Goal: Transaction & Acquisition: Purchase product/service

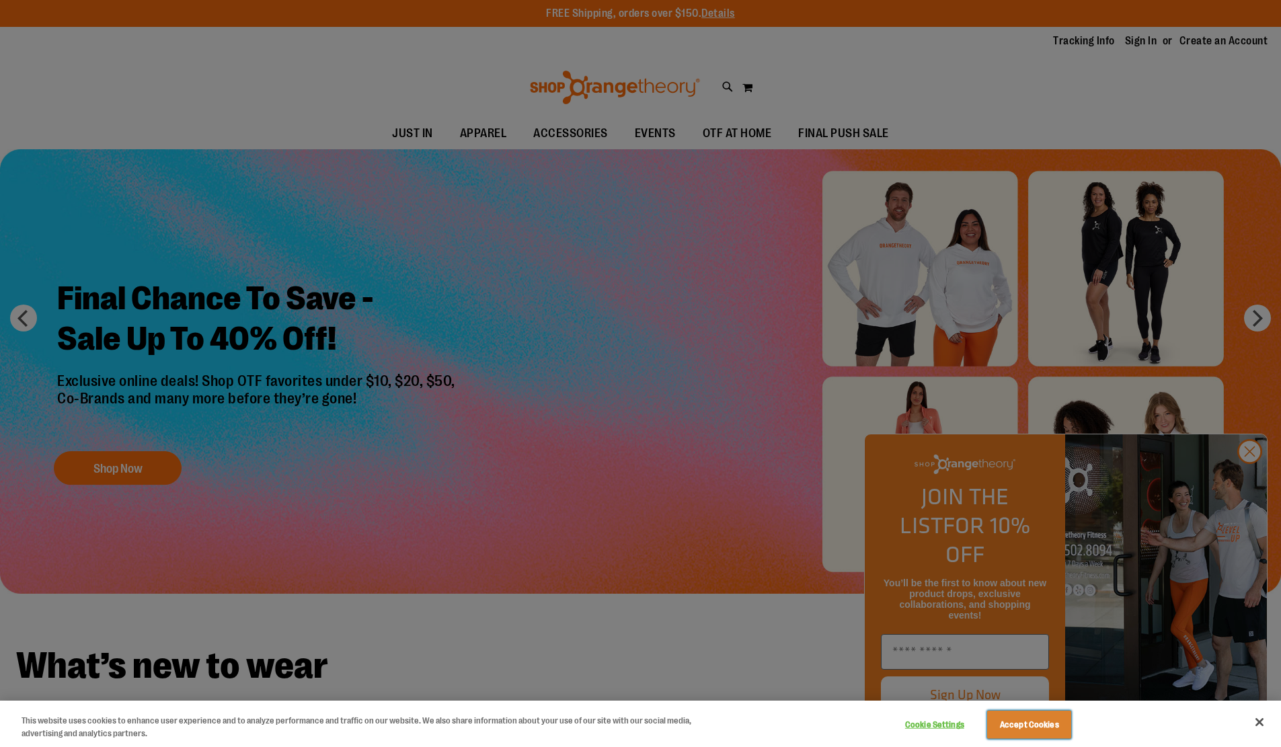
click at [1030, 725] on button "Accept Cookies" at bounding box center [1029, 725] width 84 height 28
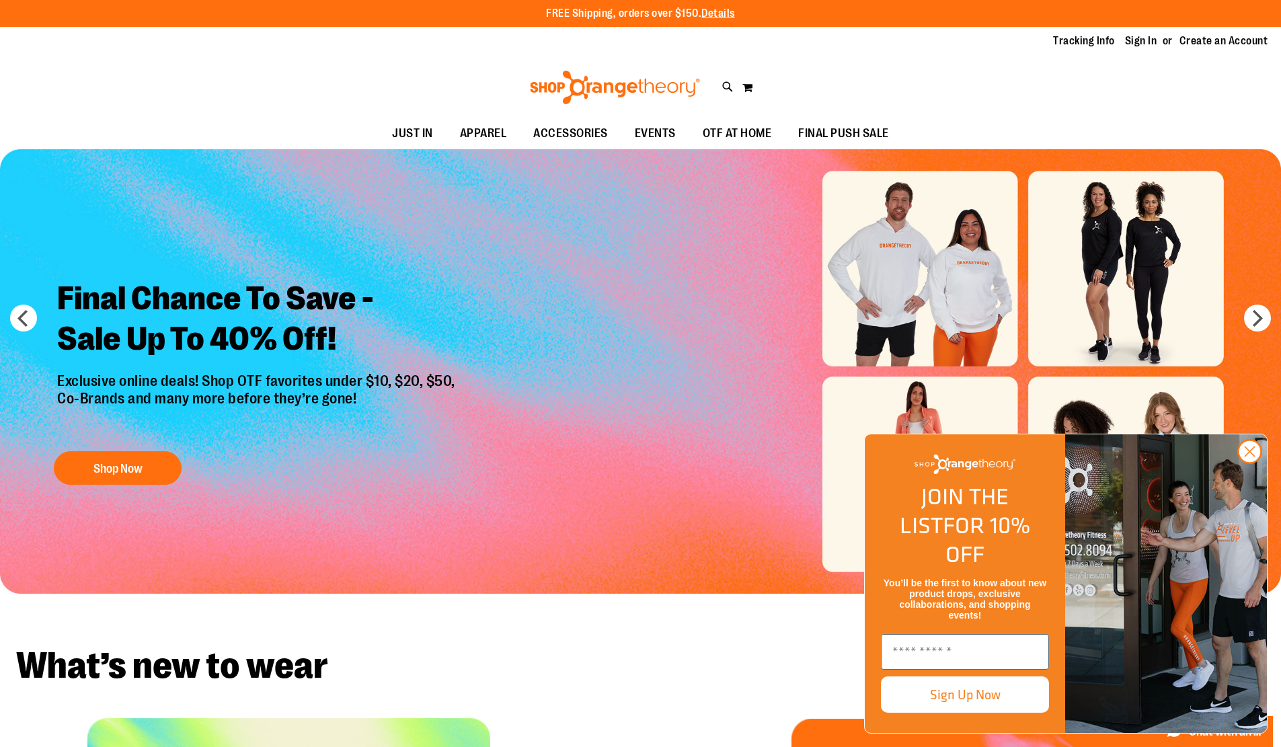
click at [965, 474] on img "FLYOUT Form" at bounding box center [965, 465] width 101 height 20
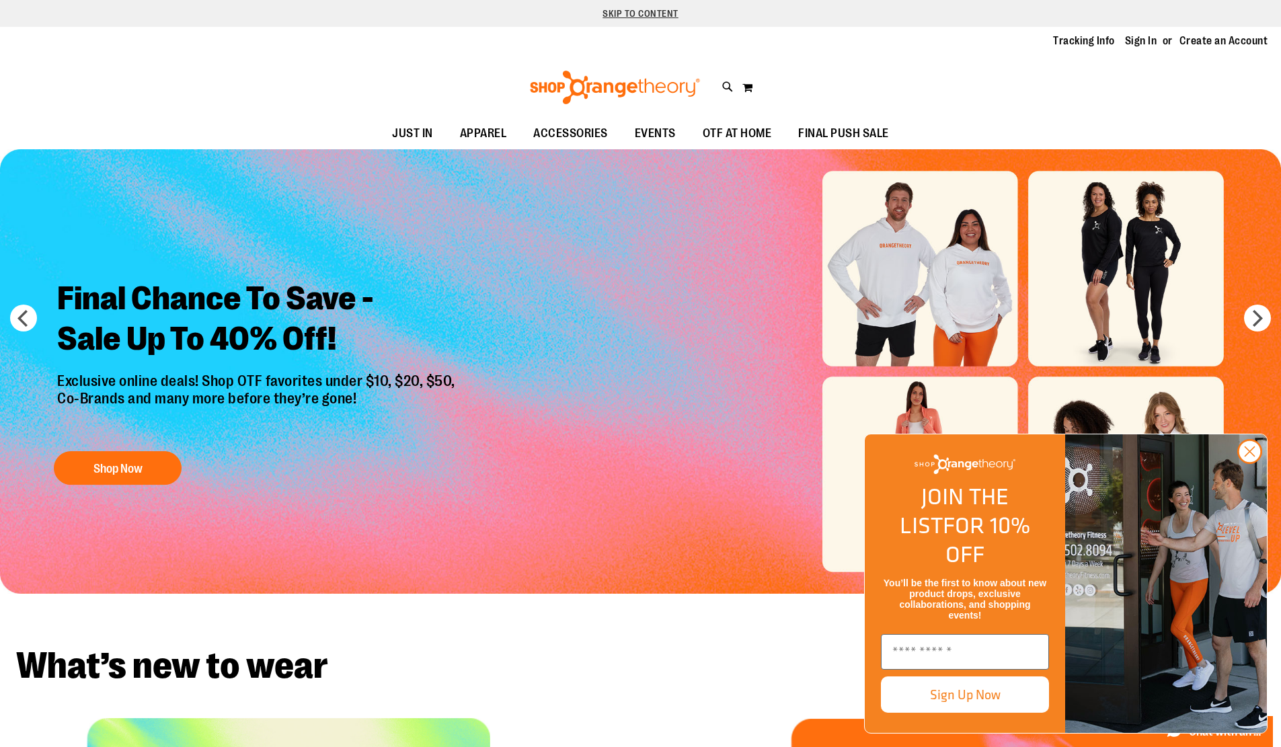
click at [641, 13] on link "Skip to Content" at bounding box center [640, 13] width 1281 height 27
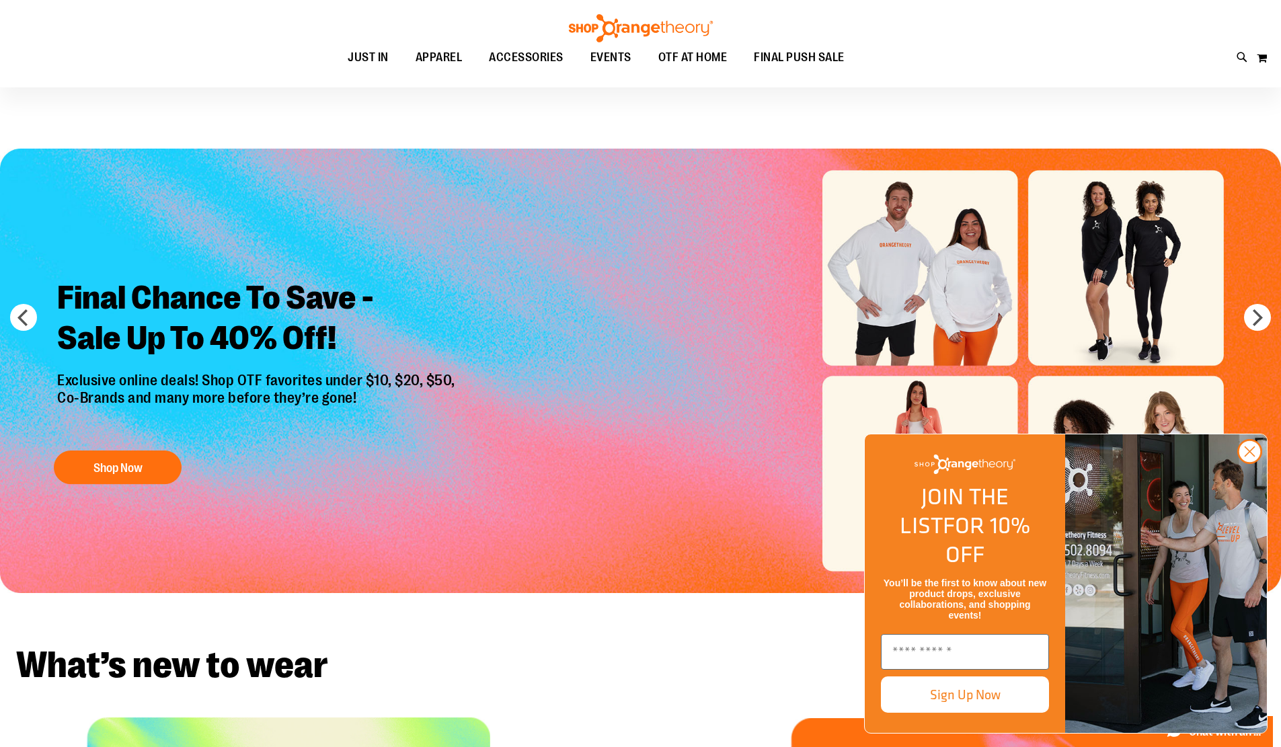
scroll to position [149, 0]
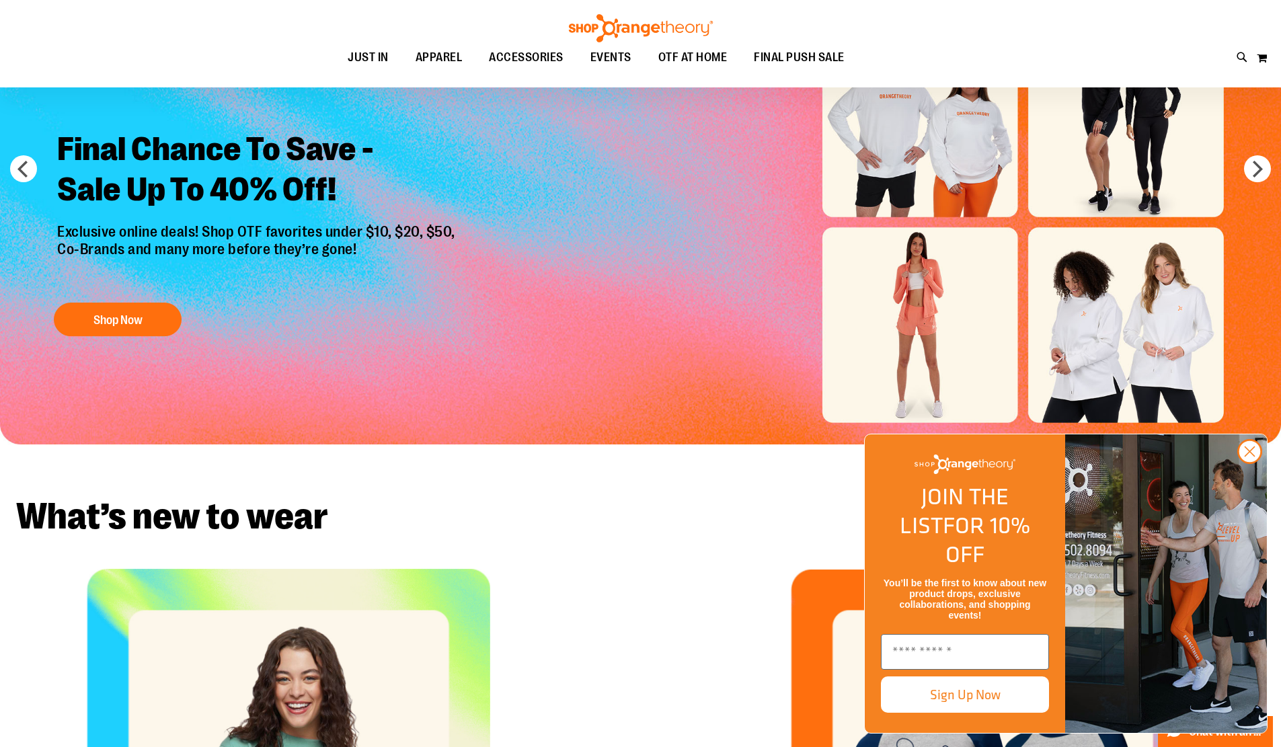
click at [24, 169] on button "prev" at bounding box center [23, 168] width 27 height 27
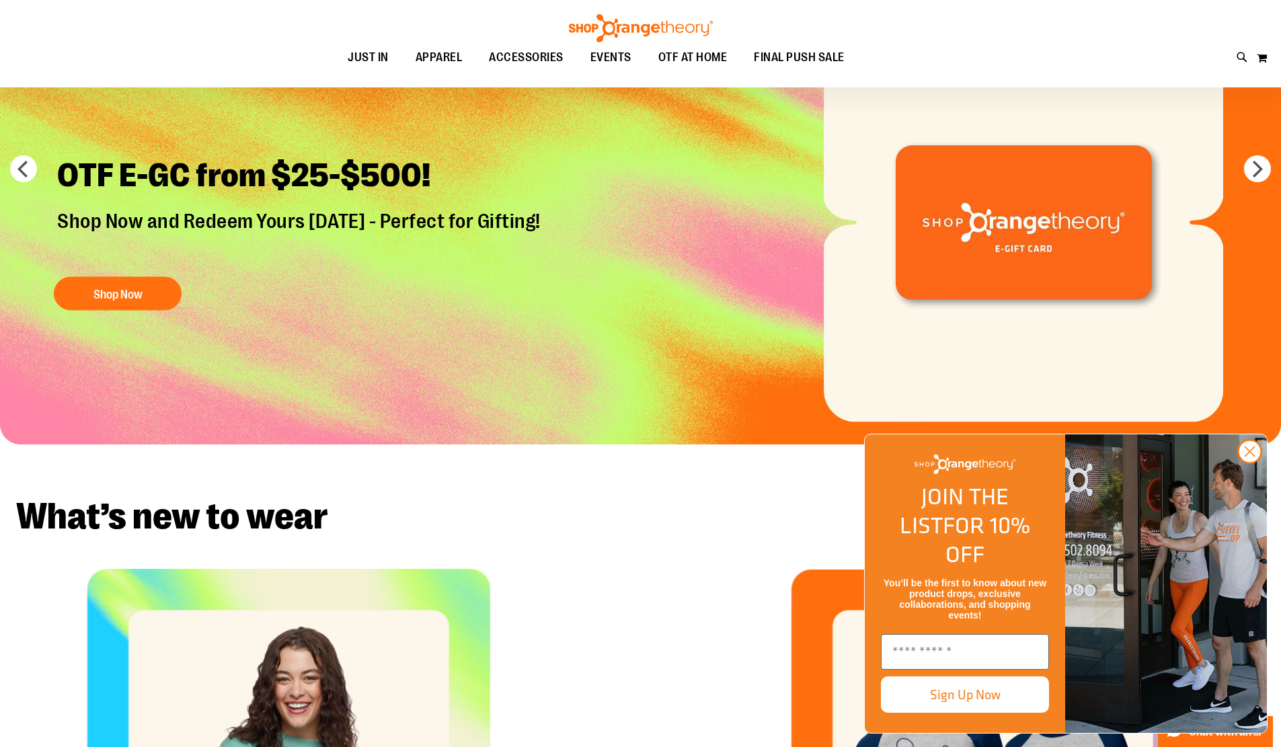
click at [24, 169] on button "prev" at bounding box center [23, 168] width 27 height 27
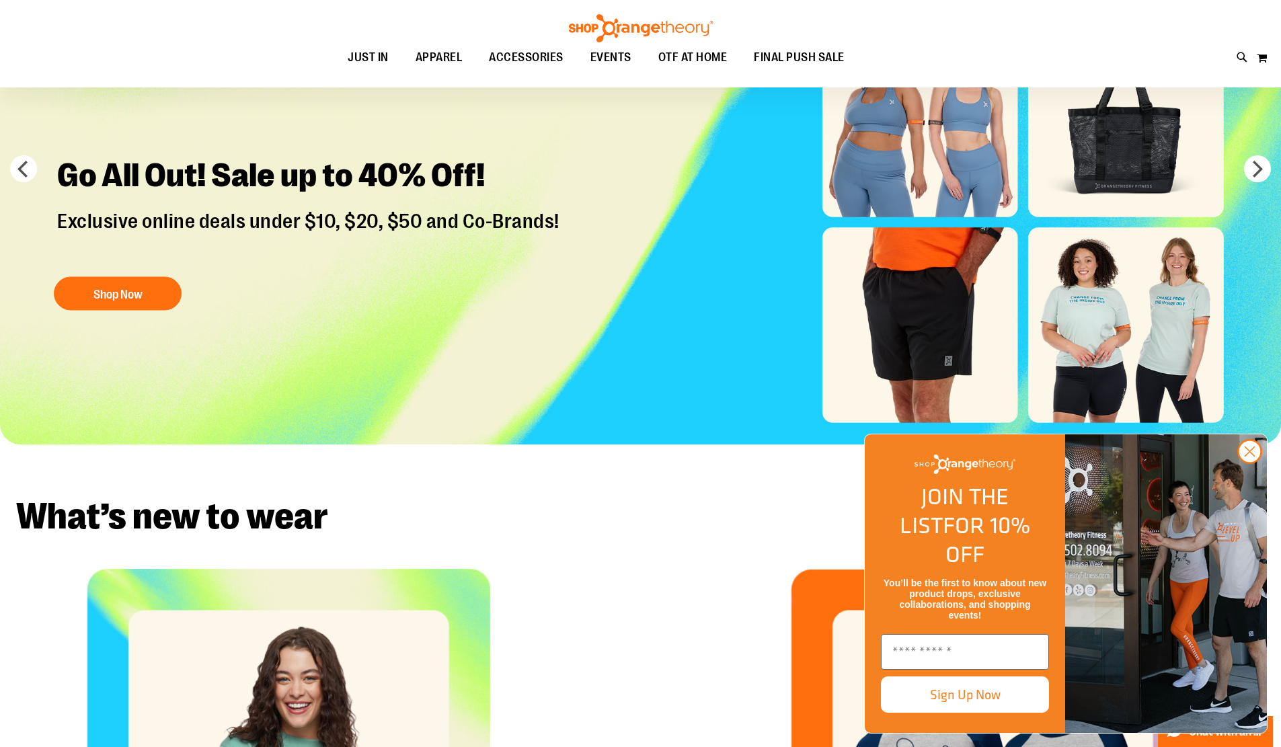
click at [24, 169] on button "prev" at bounding box center [23, 168] width 27 height 27
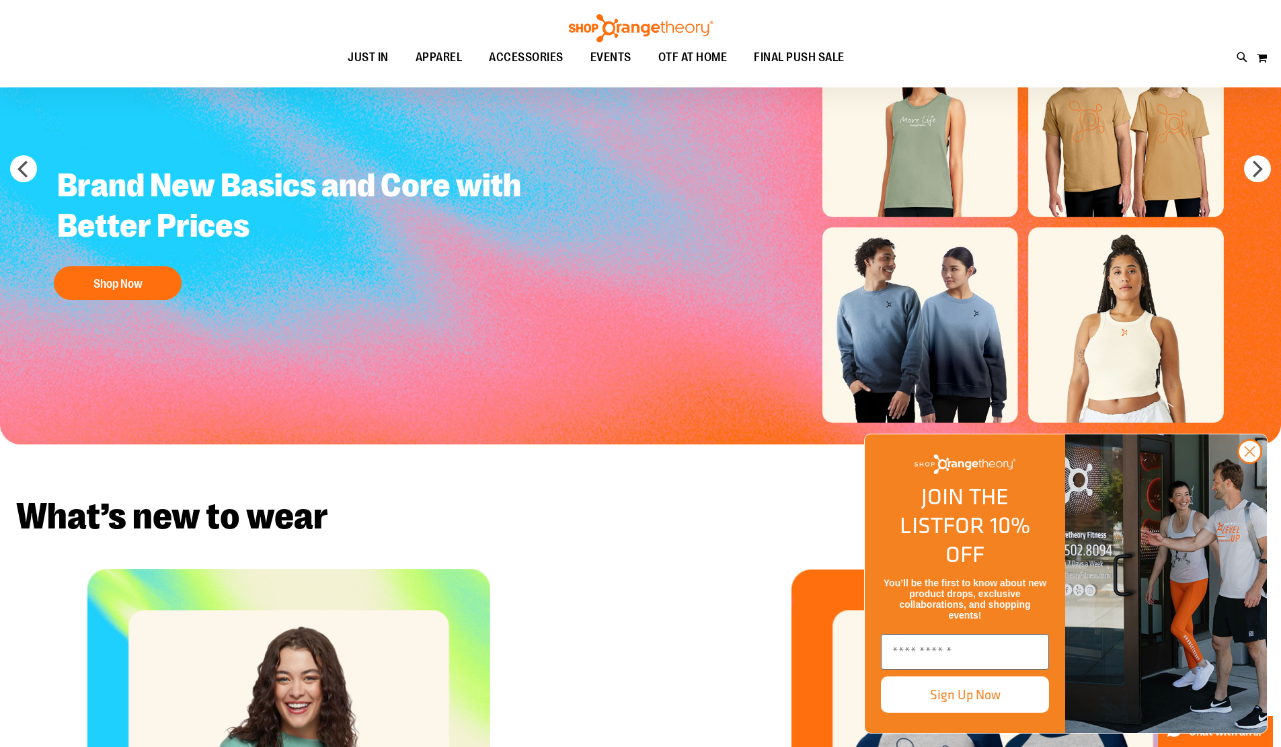
click at [1258, 169] on button "next" at bounding box center [1257, 168] width 27 height 27
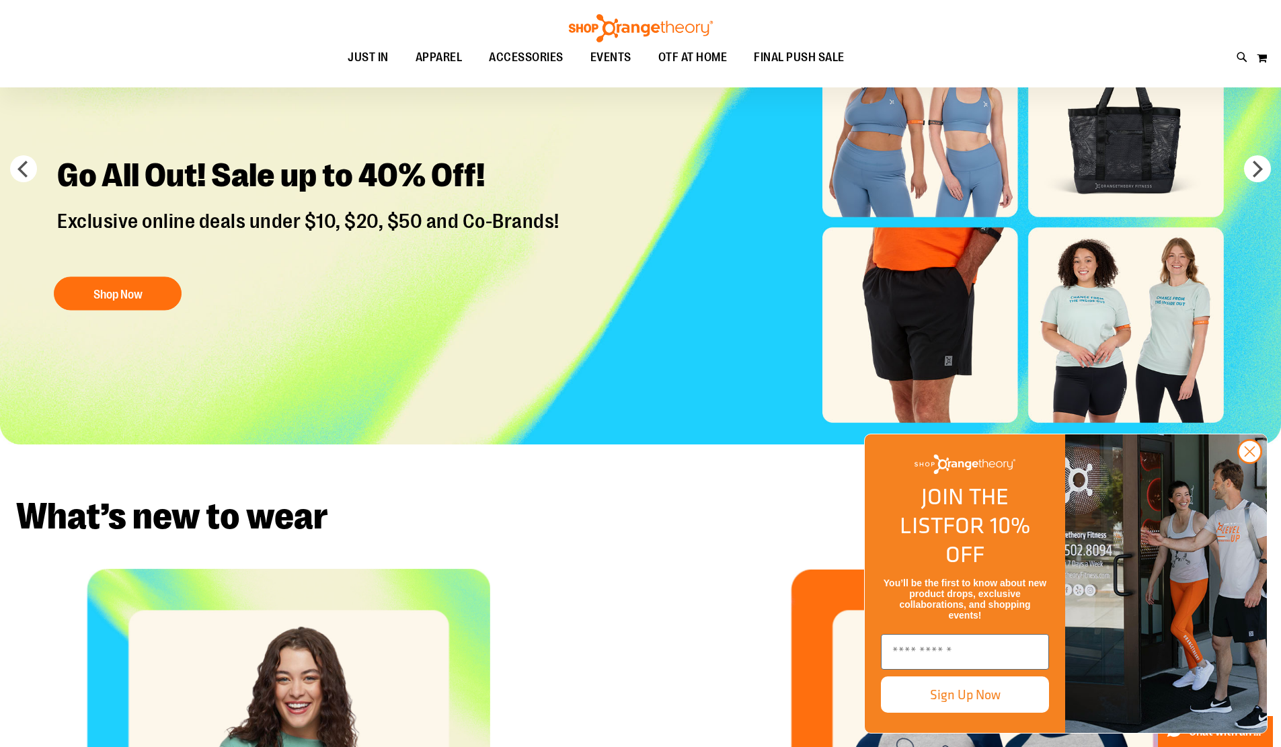
scroll to position [684, 0]
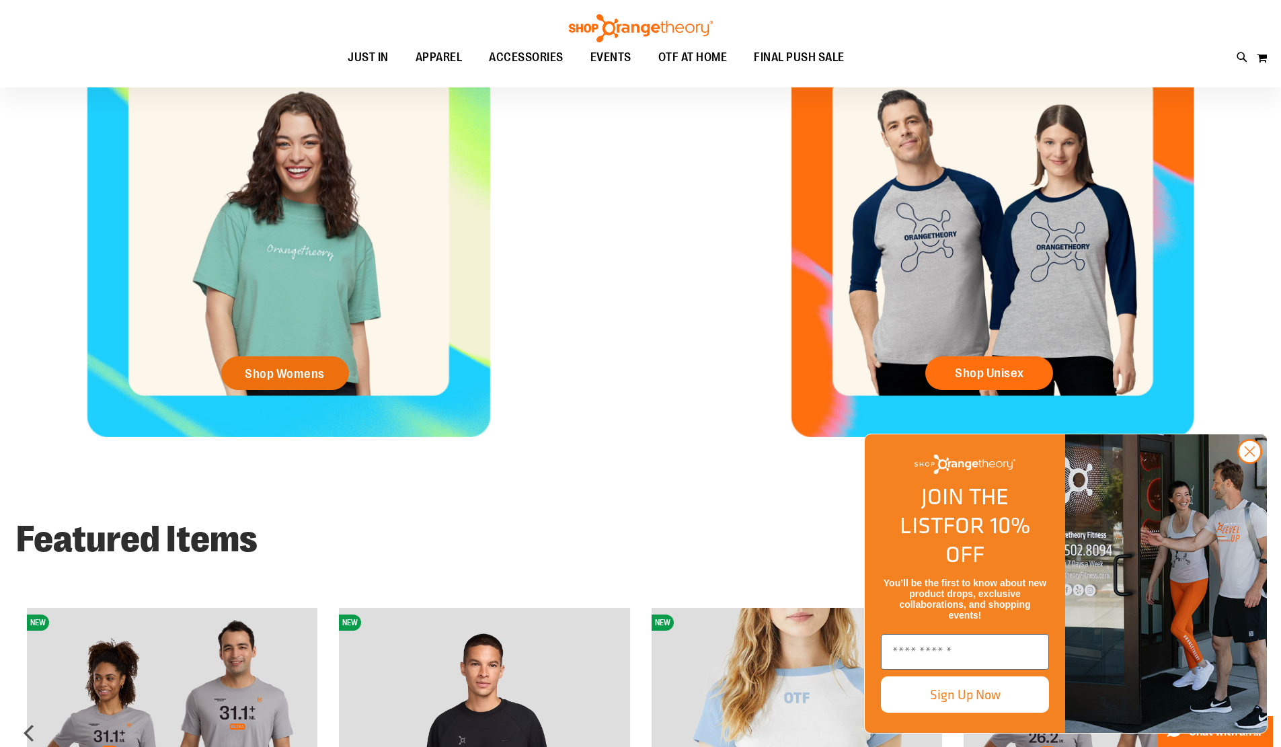
click at [285, 373] on link "Shop Womens" at bounding box center [285, 373] width 128 height 34
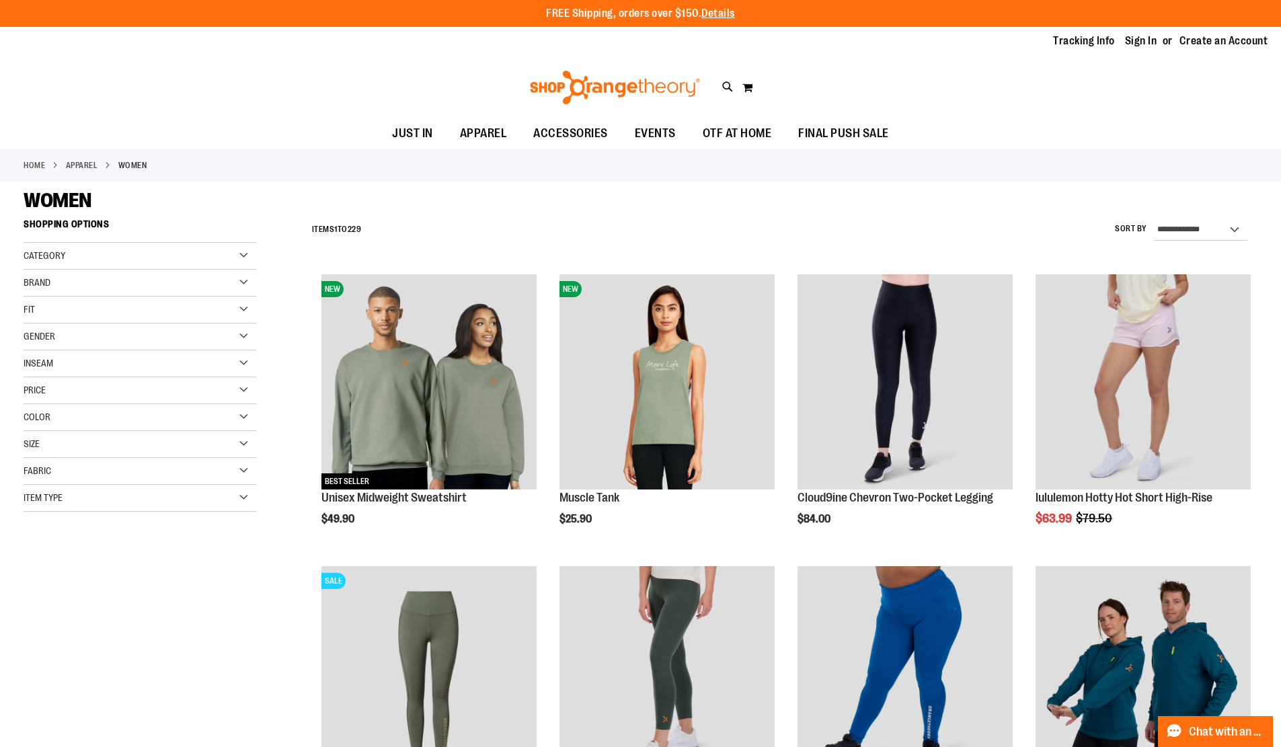
click at [640, 13] on p "FREE Shipping, orders over $150. Details" at bounding box center [640, 13] width 189 height 15
type input "*****"
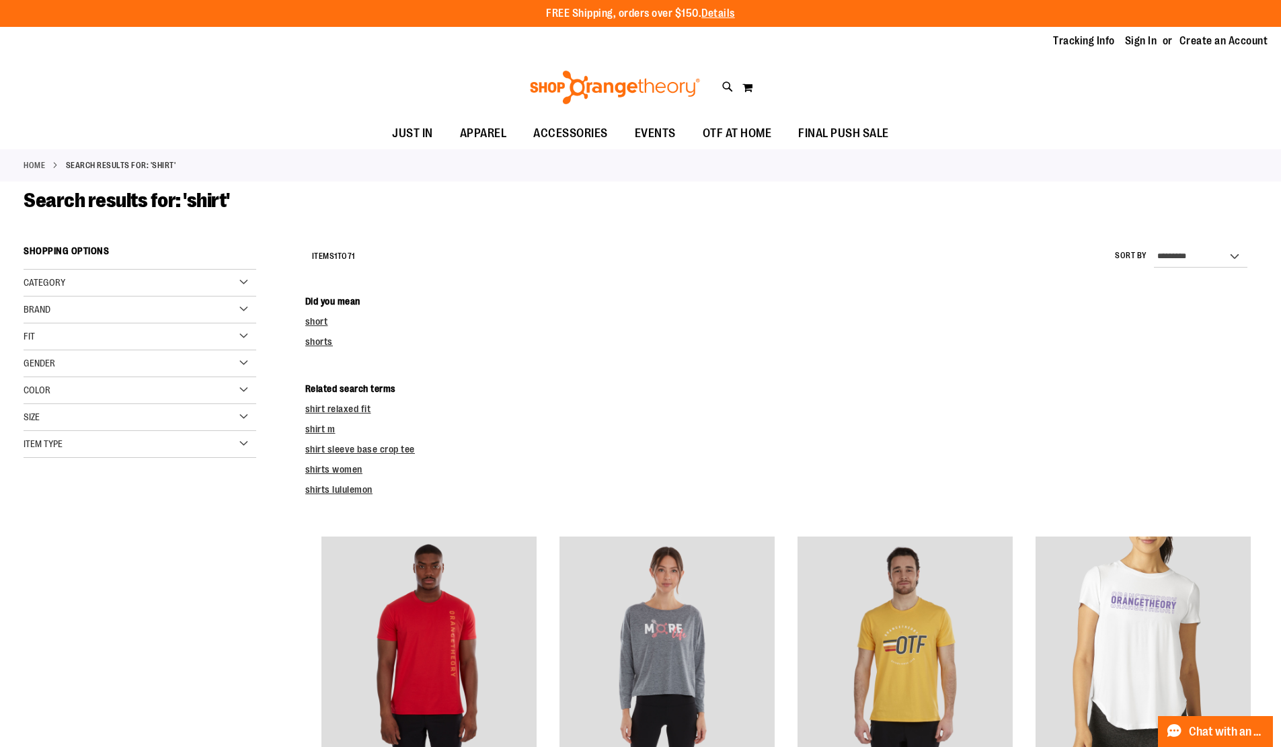
click at [640, 13] on p "FREE Shipping, orders over $150. Details" at bounding box center [640, 13] width 189 height 15
type input "*****"
click at [617, 130] on button "ACCESSORIES" at bounding box center [617, 130] width 13 height 7
select select "**********"
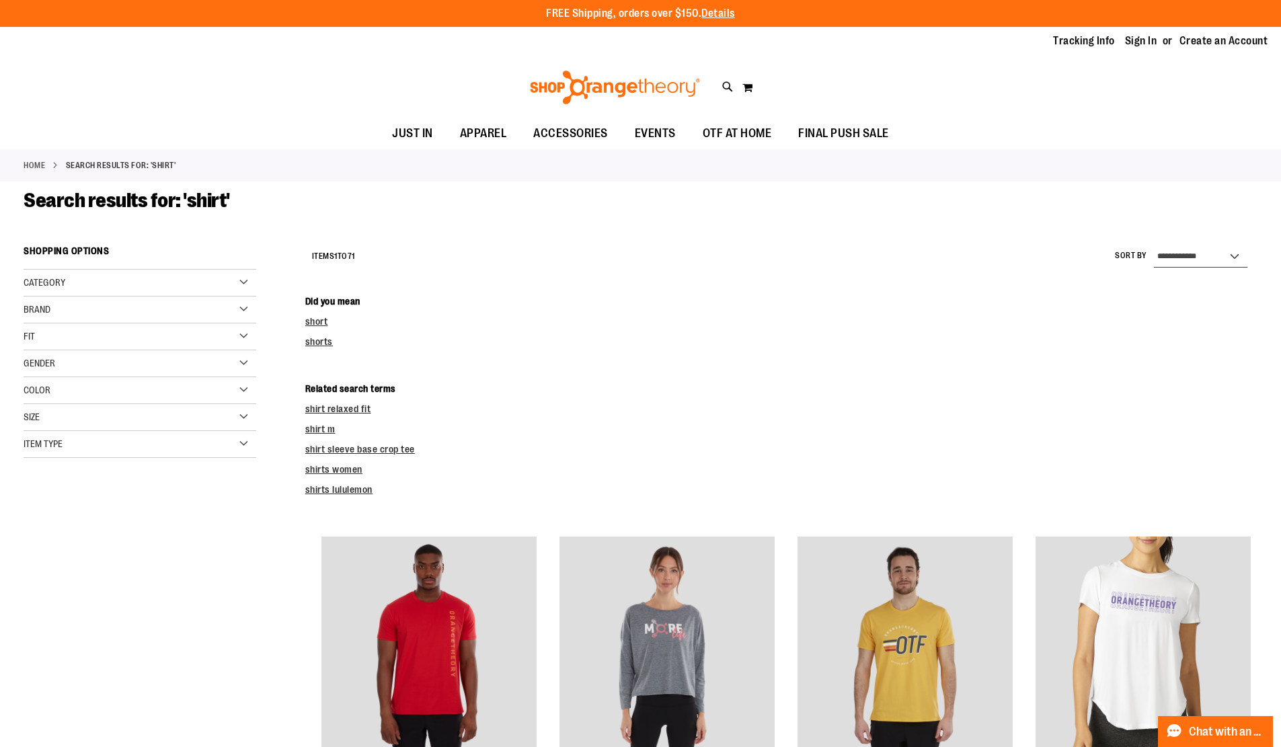
click at [1154, 246] on select "**********" at bounding box center [1200, 257] width 93 height 22
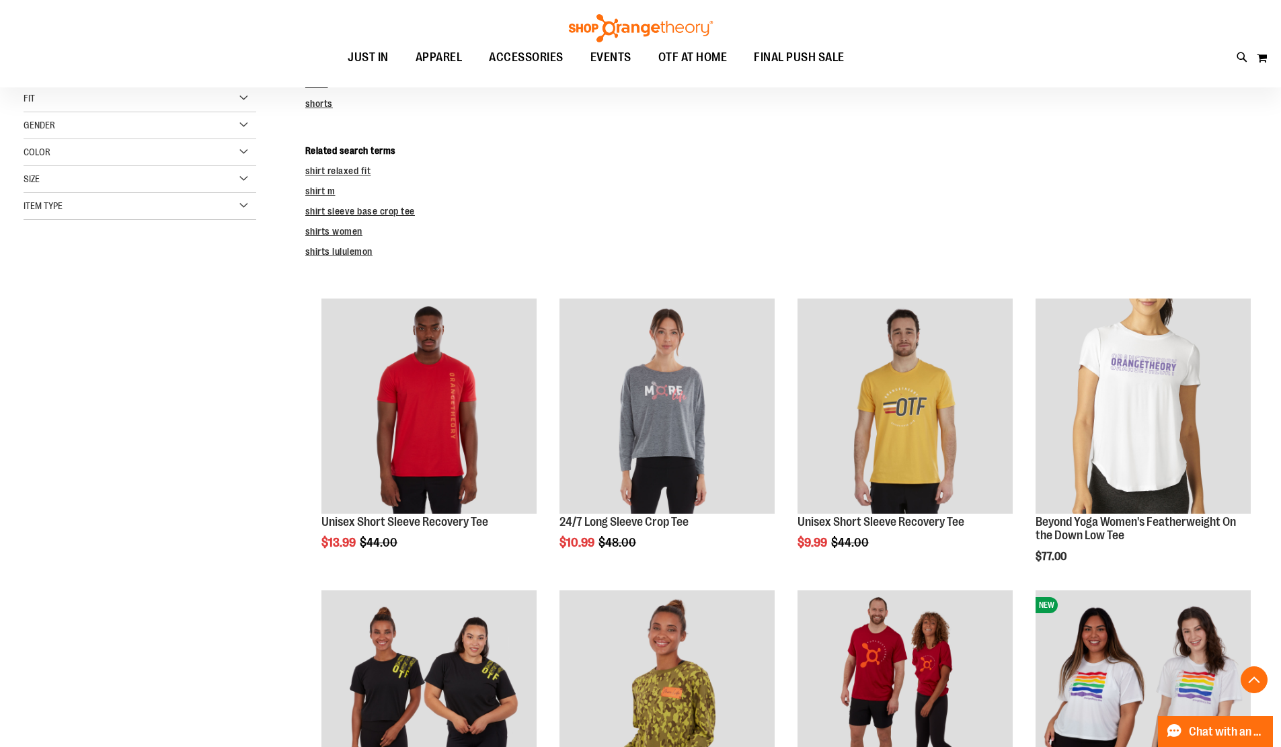
scroll to position [239, 0]
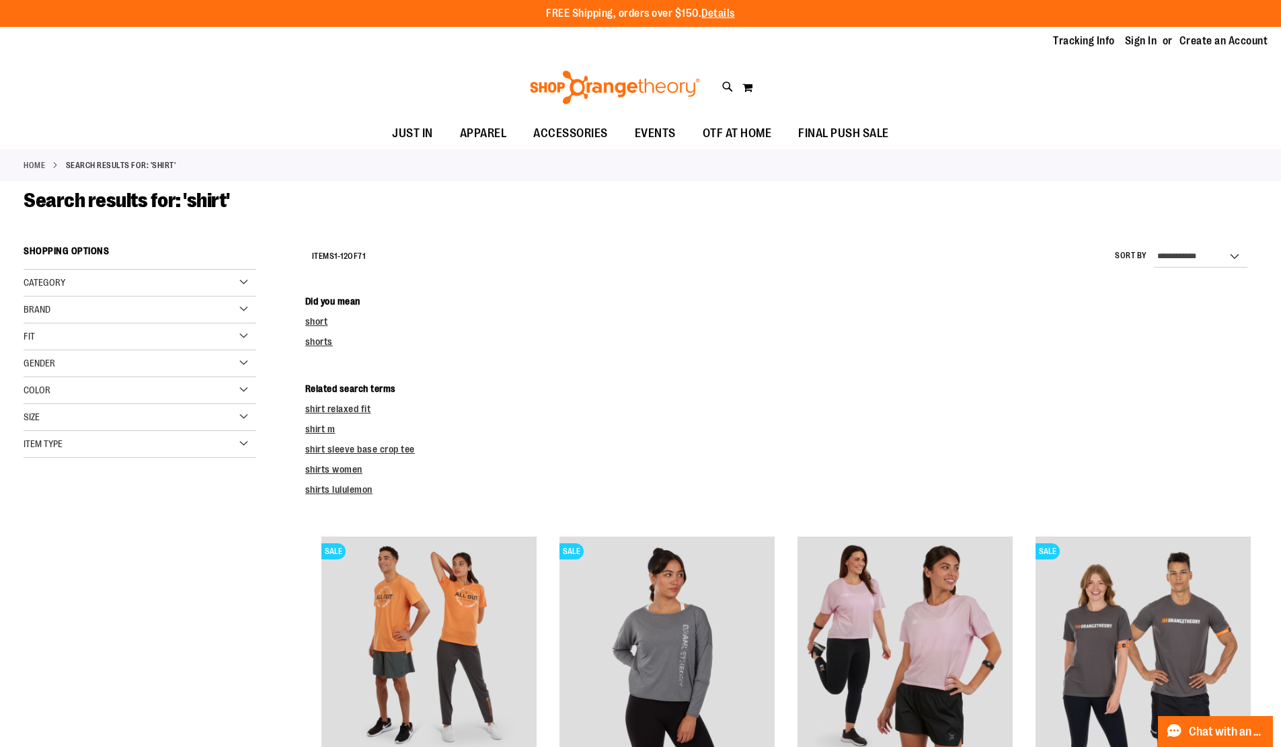
click at [439, 180] on div "Home Search results for: 'shirt'" at bounding box center [640, 165] width 1281 height 32
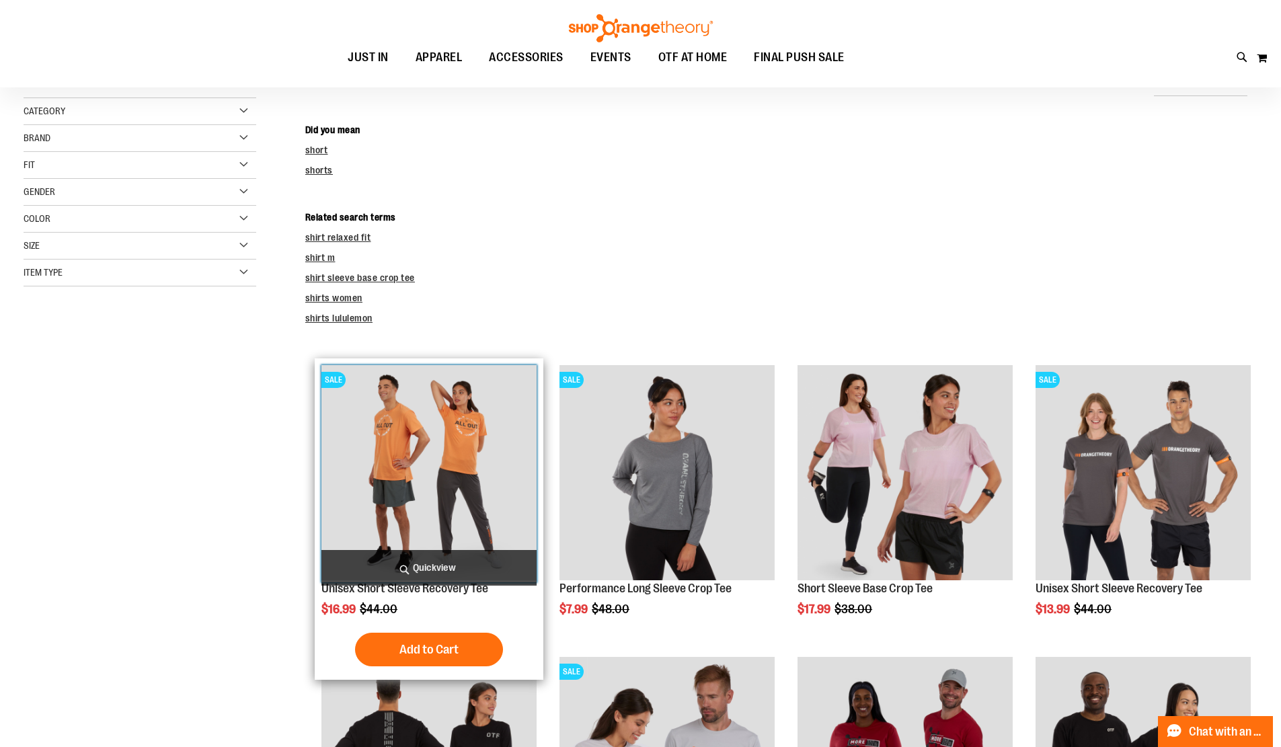
scroll to position [208, 0]
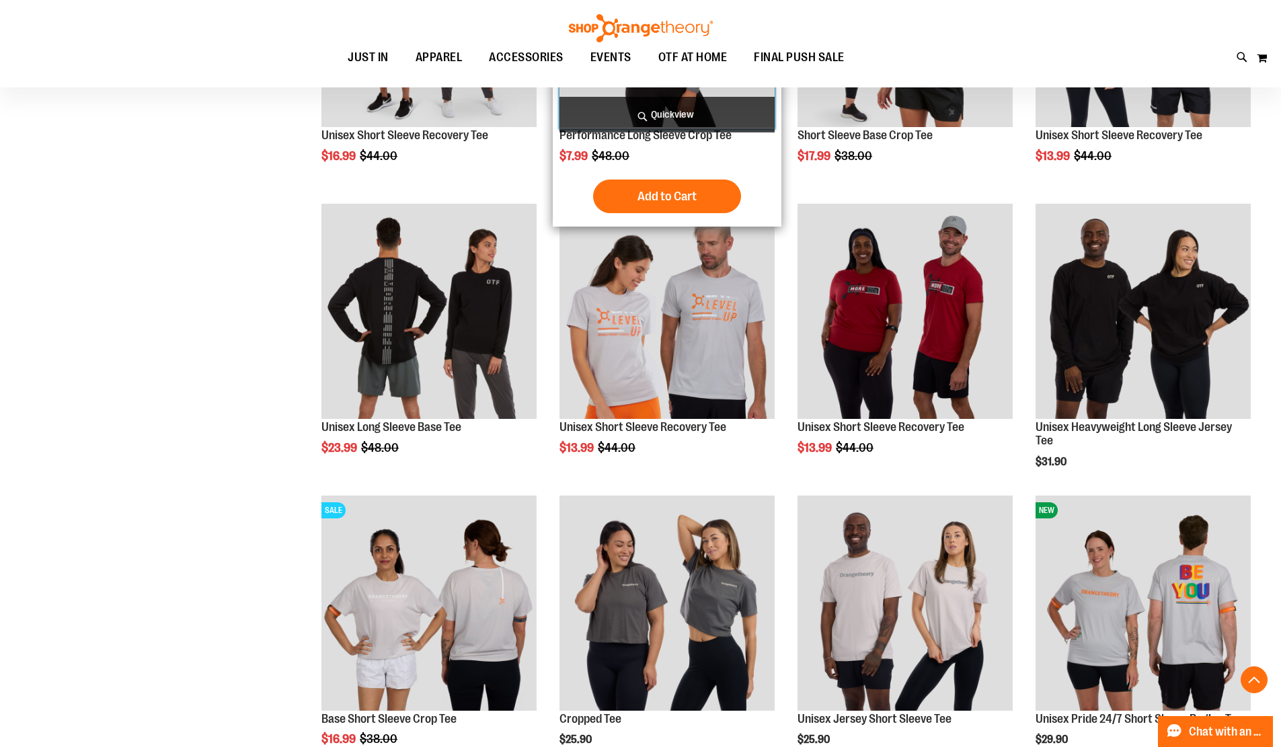
scroll to position [536, 0]
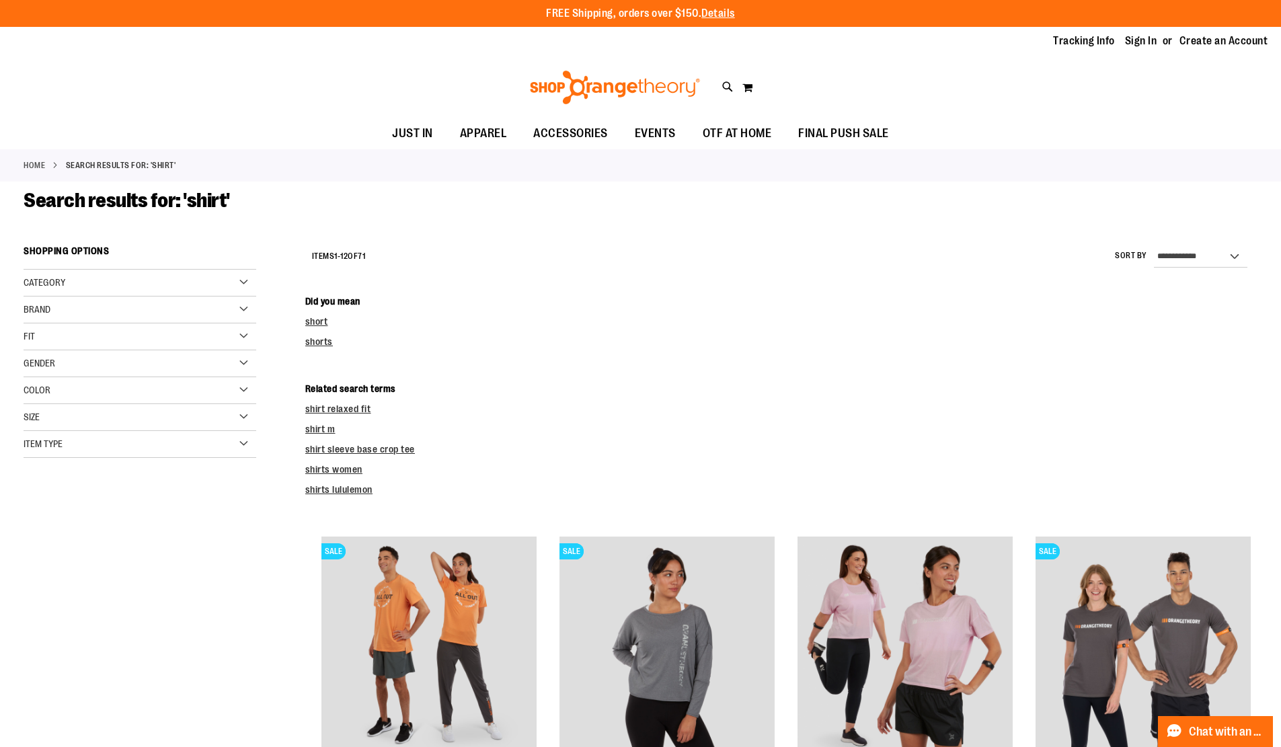
click at [141, 254] on strong "Shopping Options" at bounding box center [140, 254] width 233 height 30
click at [140, 283] on div "Category" at bounding box center [140, 283] width 233 height 27
click at [132, 311] on link "JUST IN" at bounding box center [131, 310] width 223 height 14
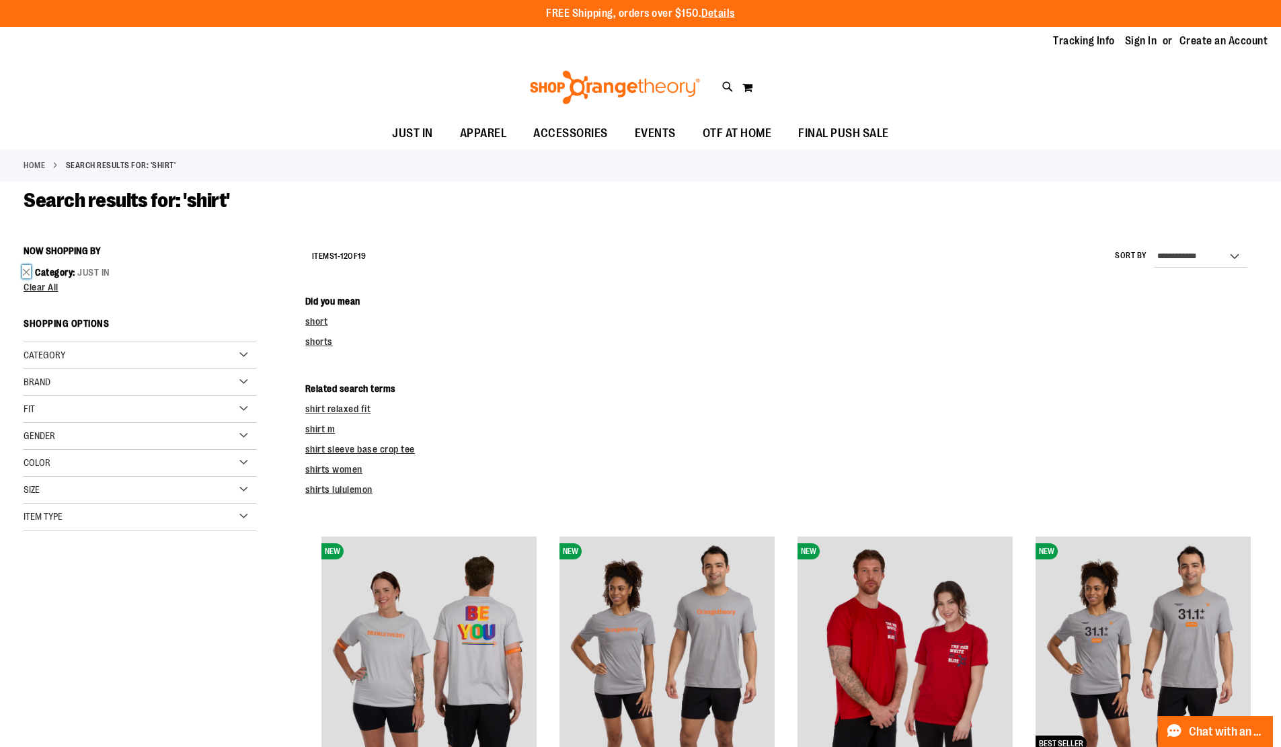
click at [26, 272] on link "Remove This Item" at bounding box center [26, 271] width 9 height 13
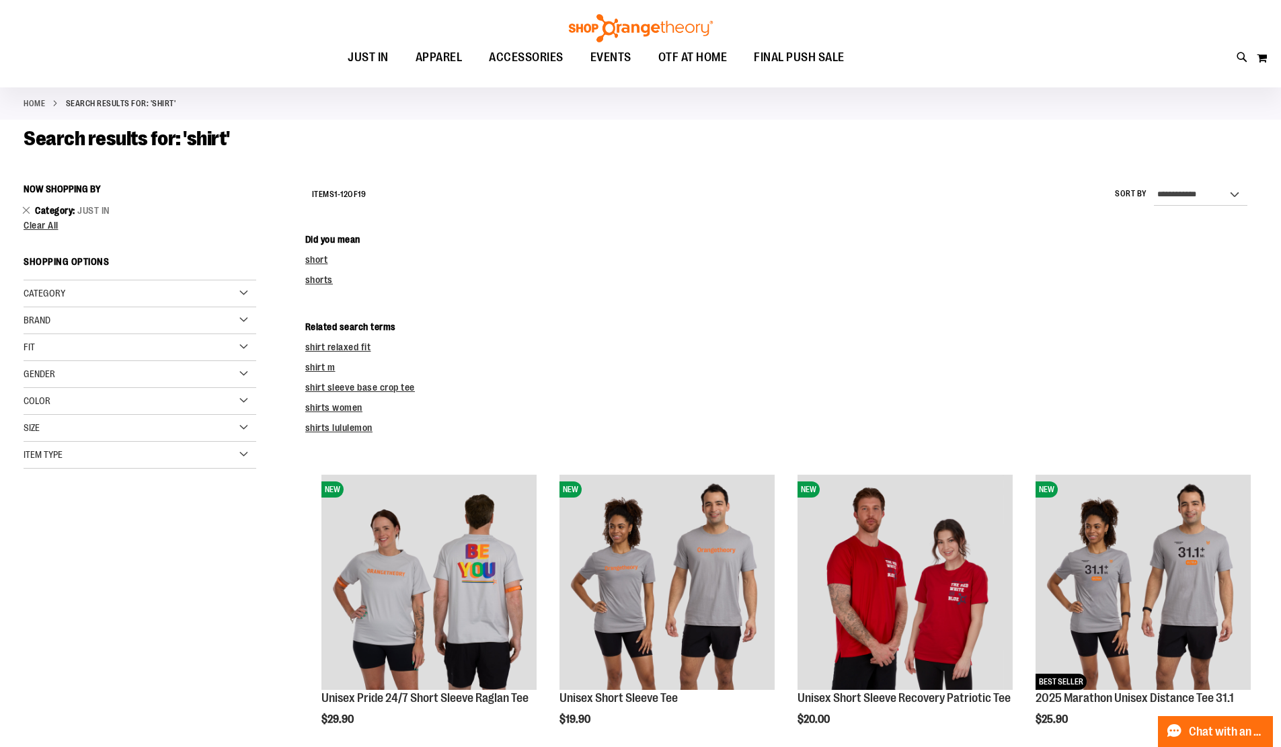
scroll to position [8, 0]
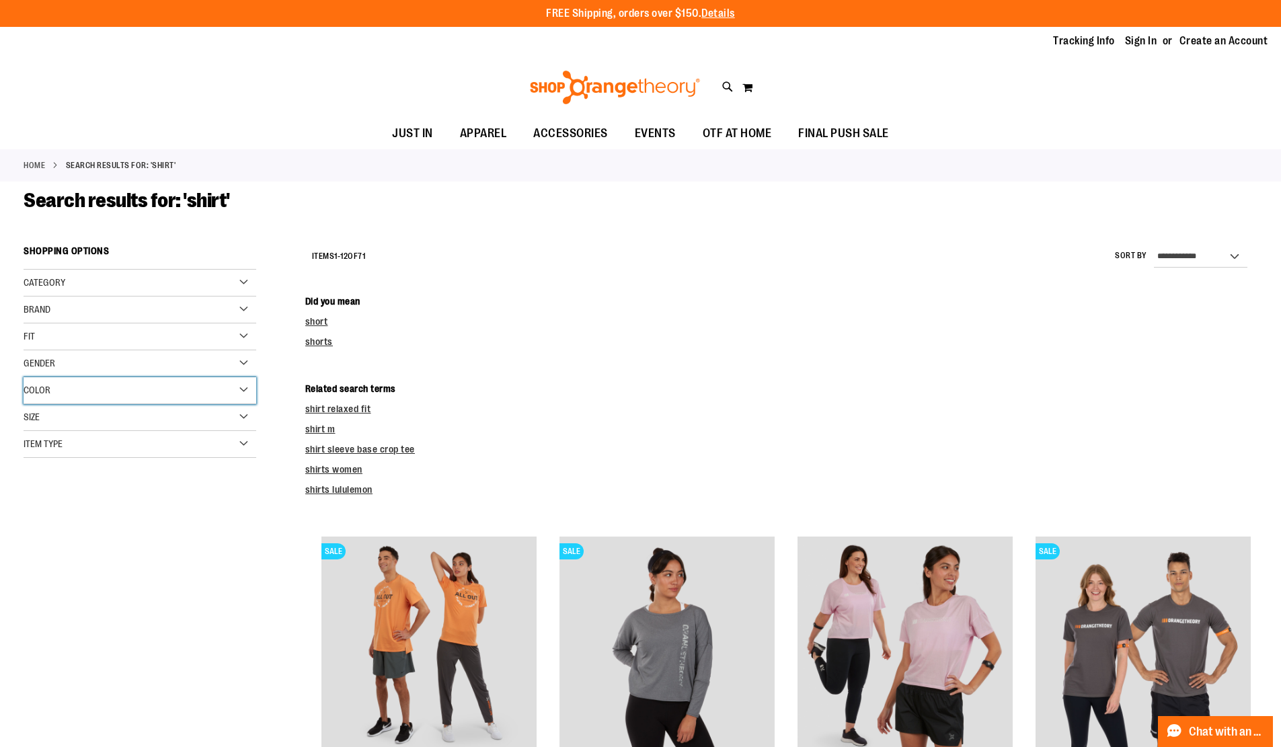
click at [140, 391] on div "Color" at bounding box center [140, 390] width 233 height 27
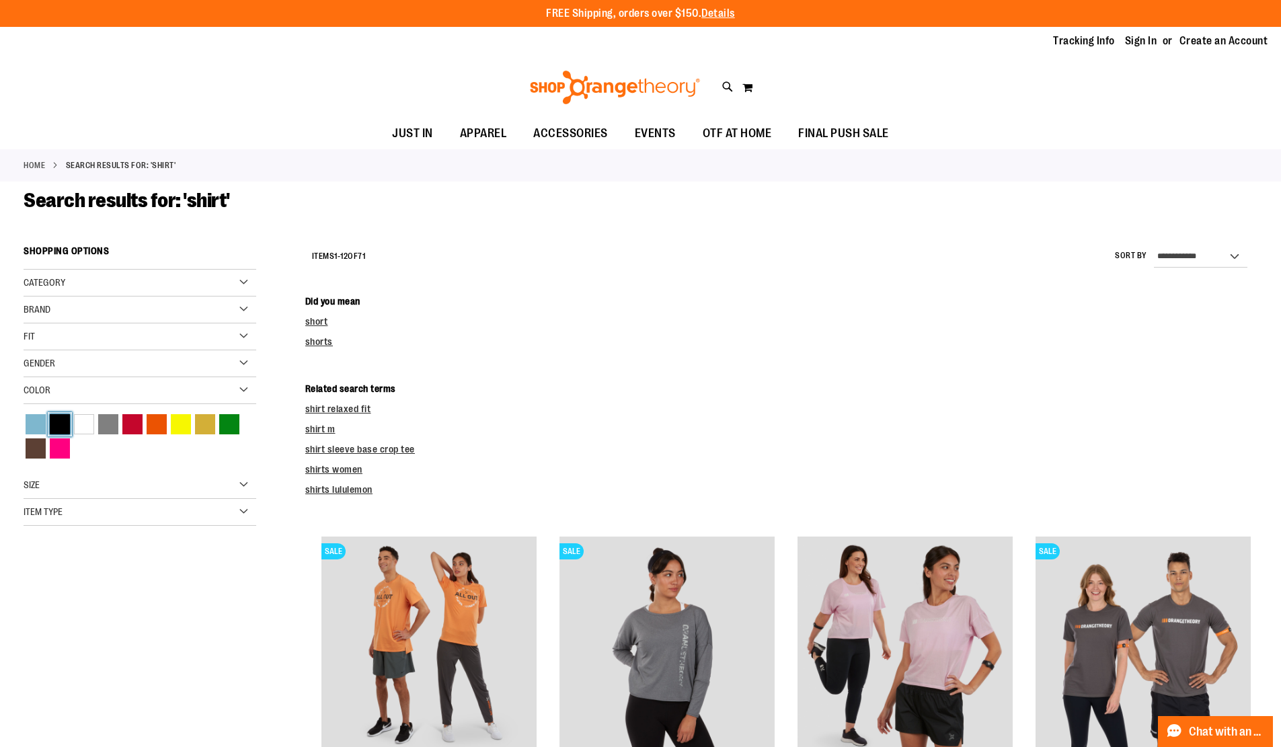
click at [60, 424] on link "Black" at bounding box center [60, 424] width 24 height 24
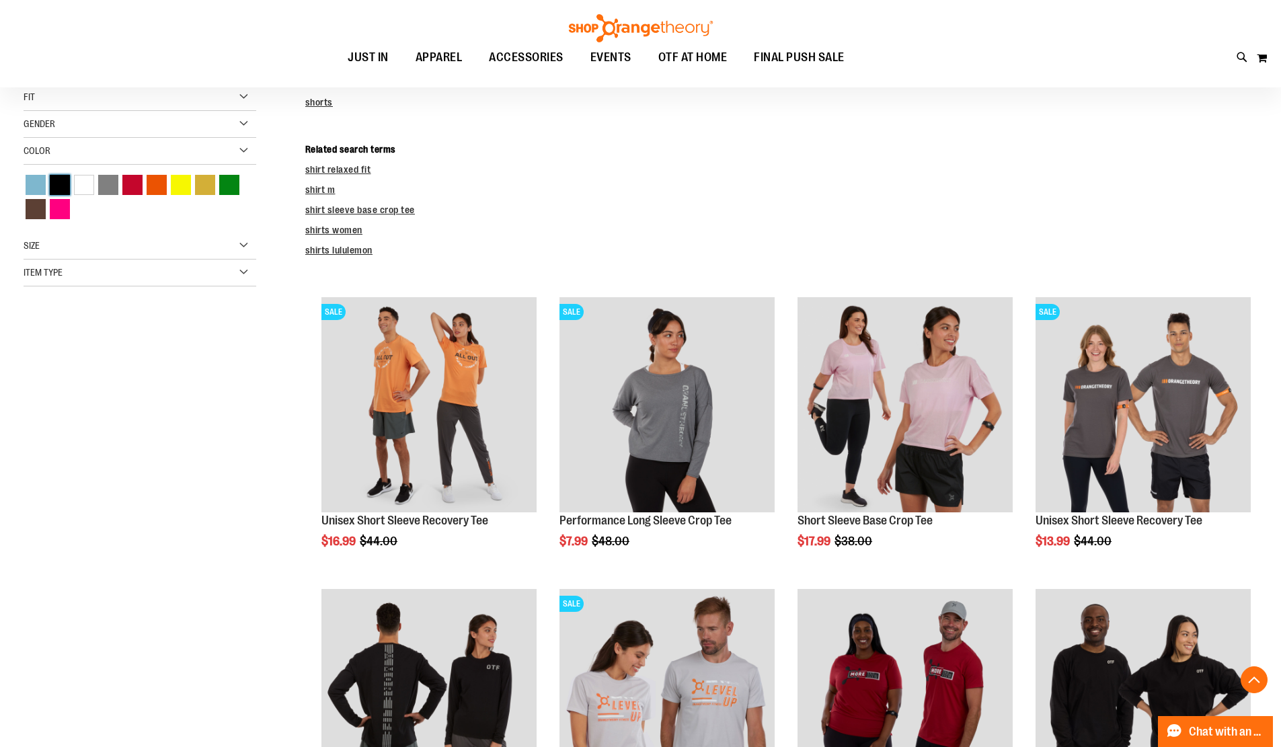
scroll to position [239, 0]
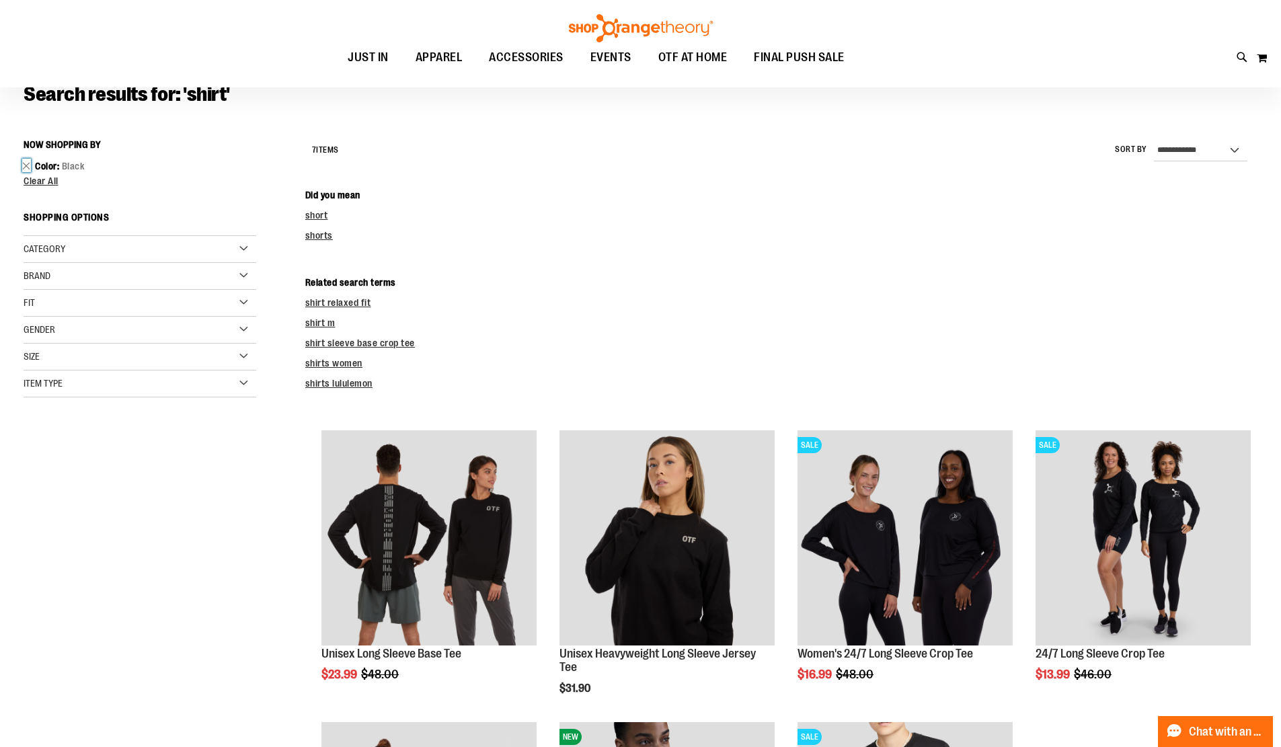
scroll to position [104, 0]
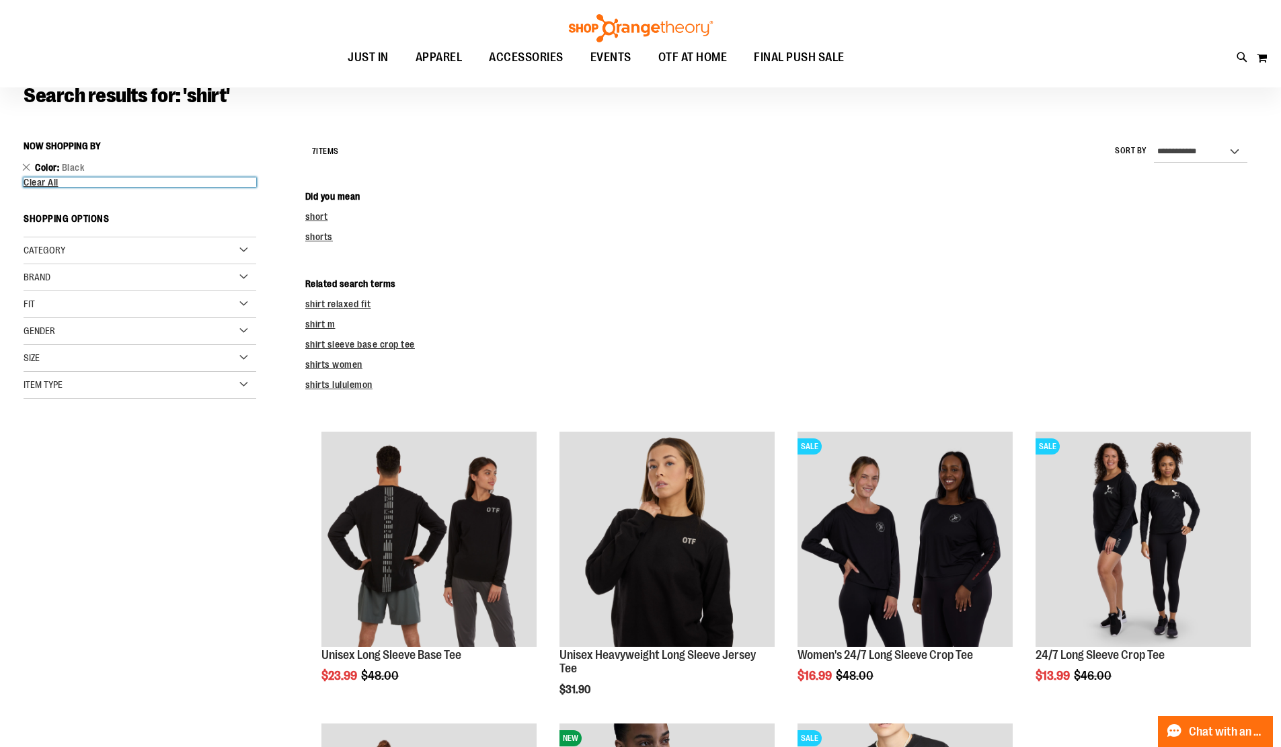
click at [140, 182] on link "Clear All" at bounding box center [140, 182] width 233 height 9
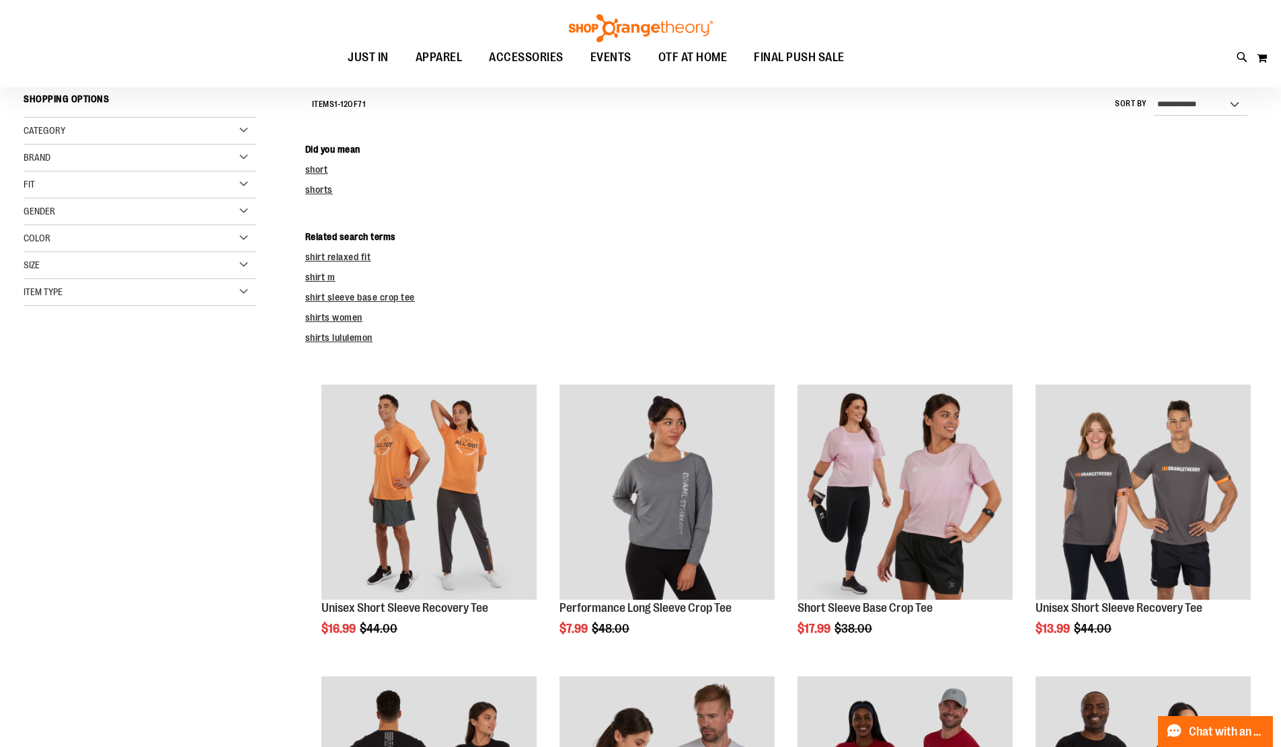
scroll to position [152, 0]
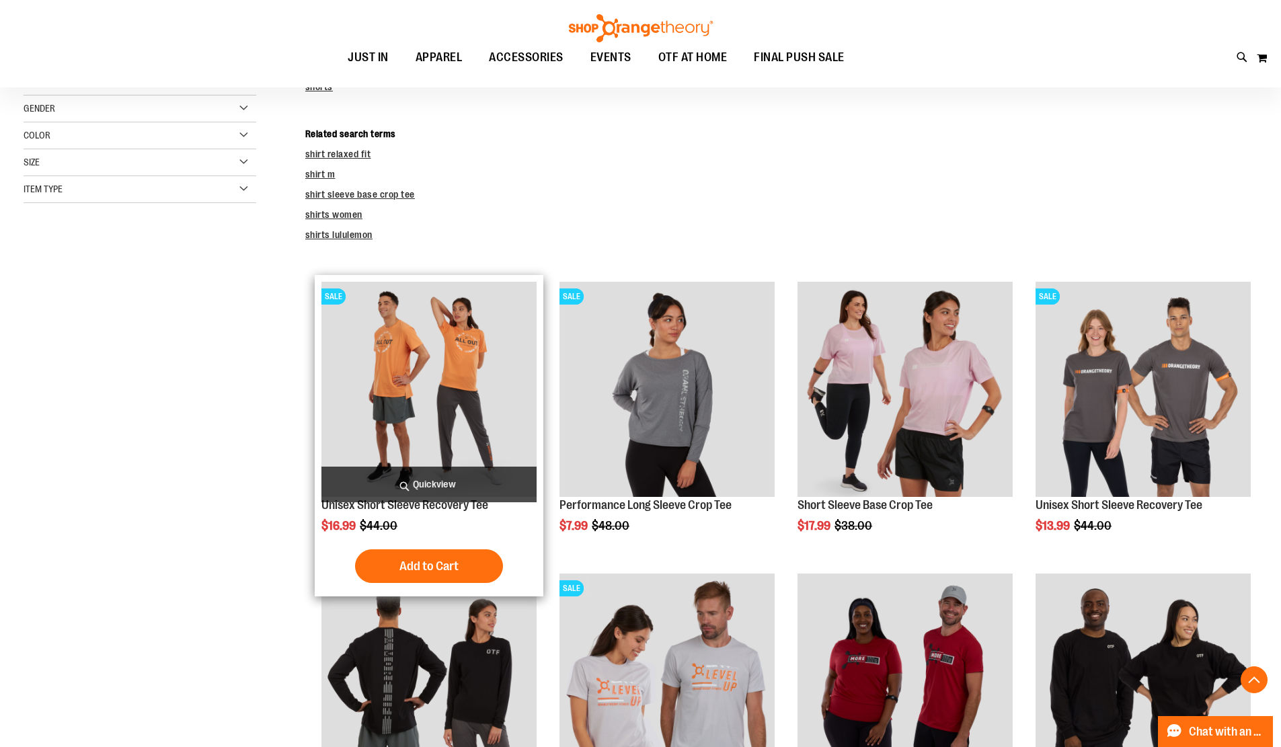
scroll to position [268, 0]
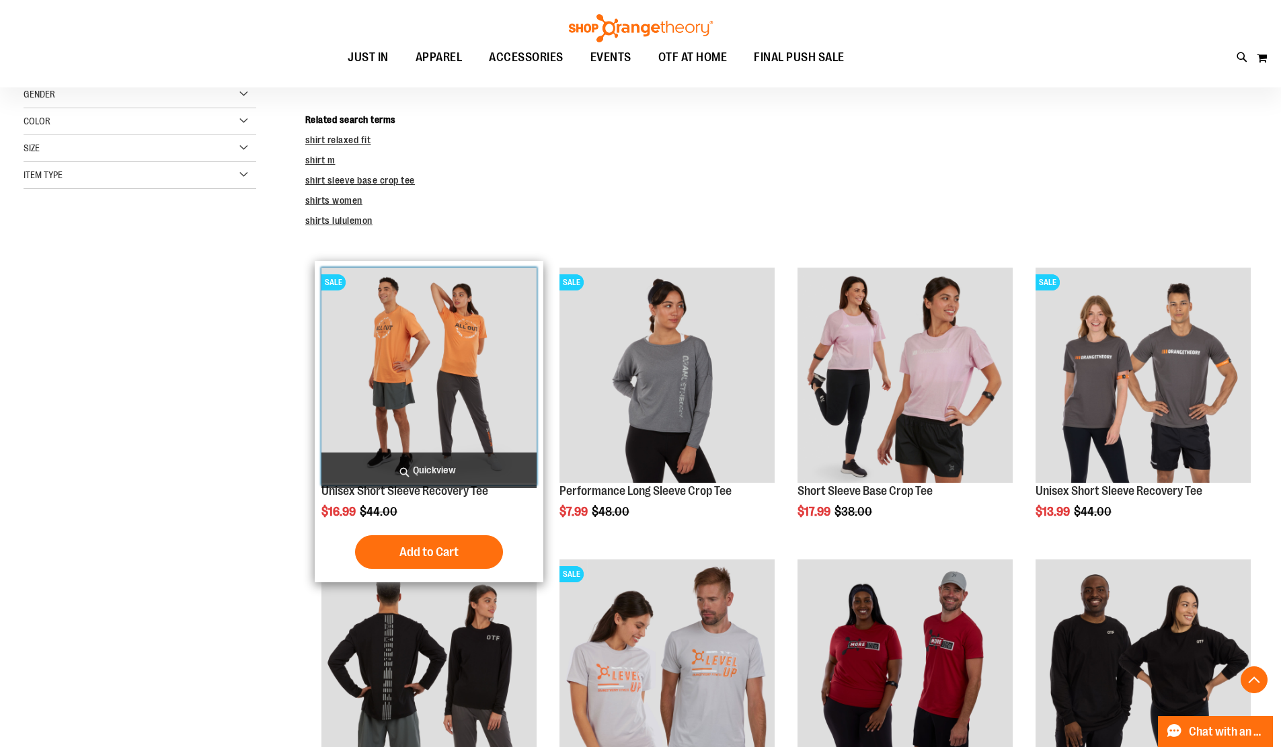
click at [405, 385] on img "product" at bounding box center [428, 375] width 215 height 215
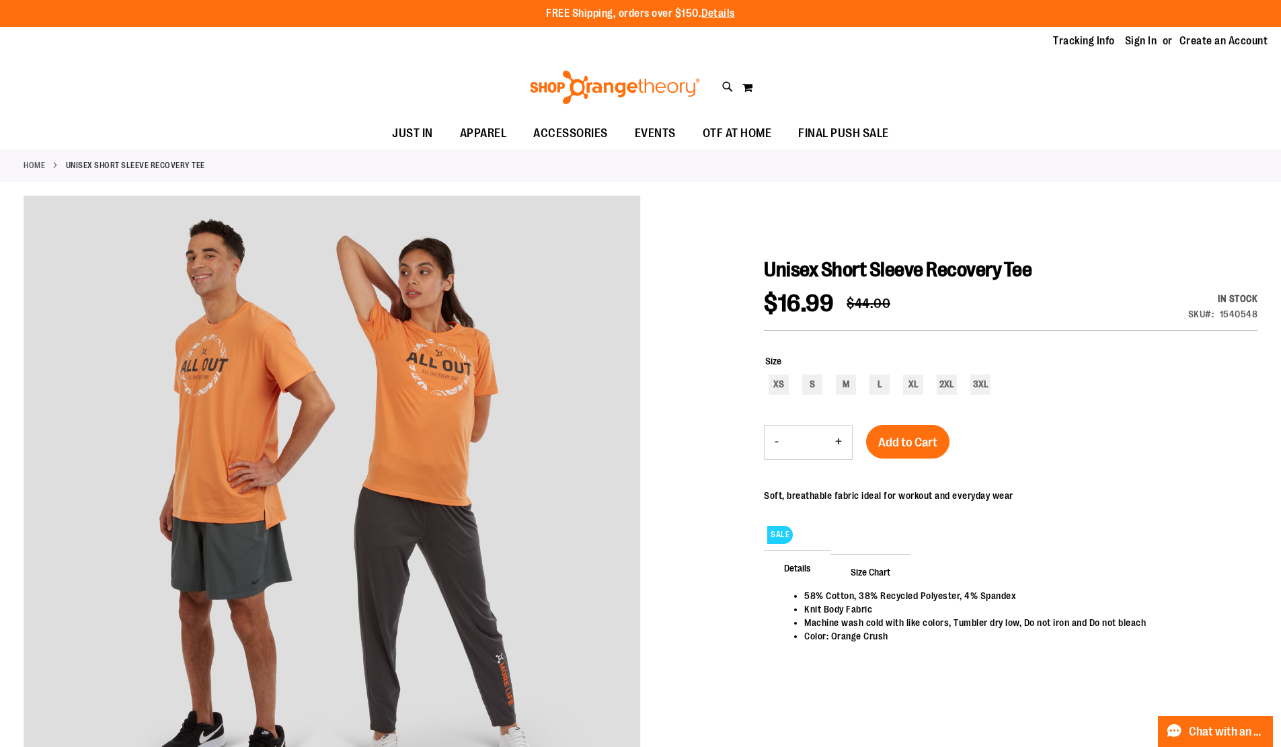
click at [581, 85] on img at bounding box center [615, 88] width 174 height 34
